Goal: Unclear

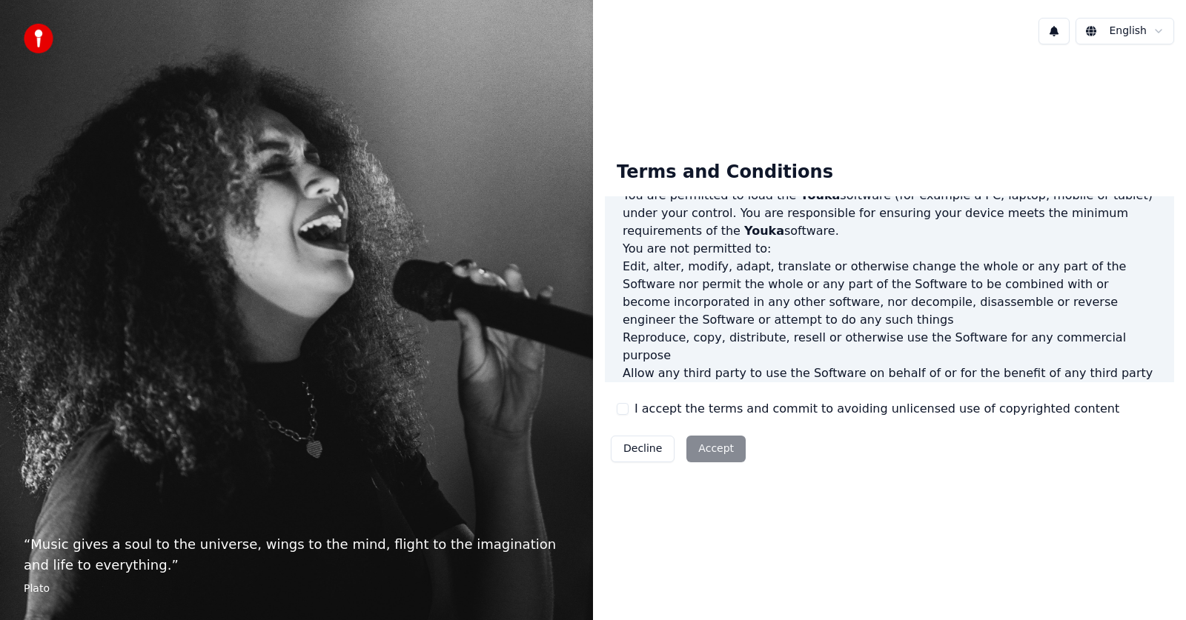
scroll to position [757, 0]
